Goal: Transaction & Acquisition: Purchase product/service

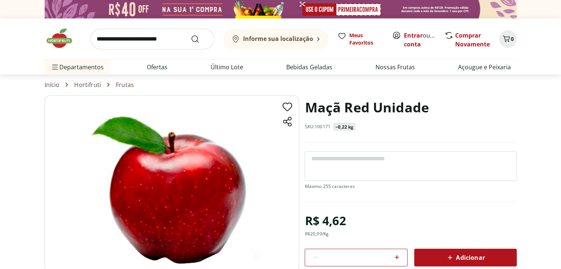
click at [192, 248] on img at bounding box center [172, 184] width 254 height 178
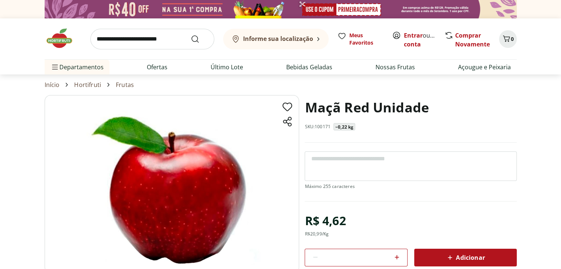
click at [192, 248] on img at bounding box center [172, 184] width 254 height 178
